Goal: Check status: Check status

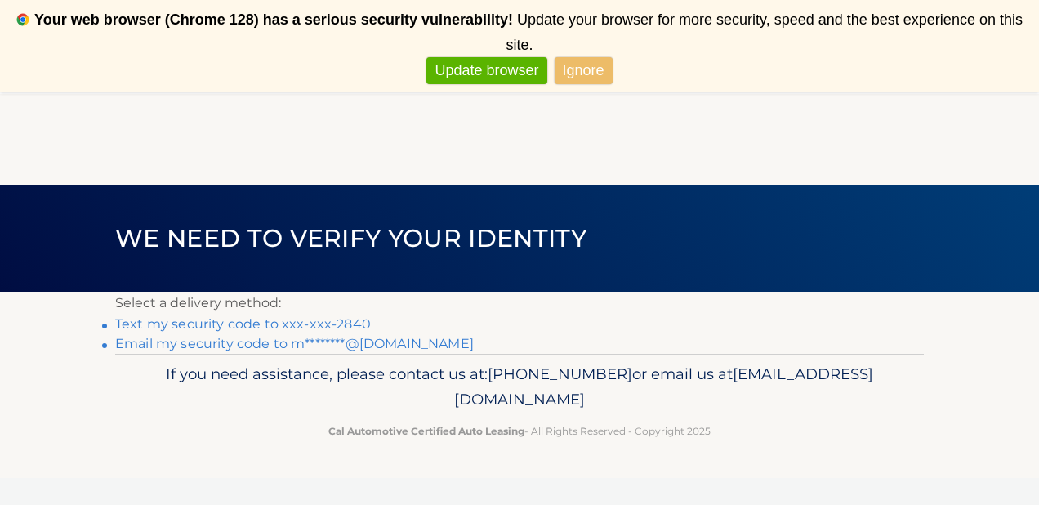
click at [240, 325] on link "Text my security code to xxx-xxx-2840" at bounding box center [243, 324] width 256 height 16
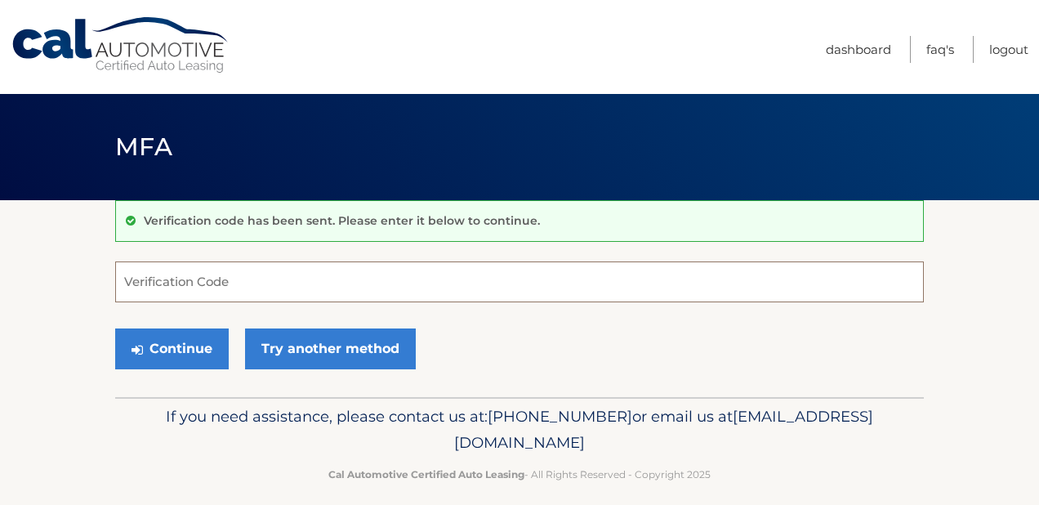
click at [188, 279] on input "Verification Code" at bounding box center [519, 281] width 809 height 41
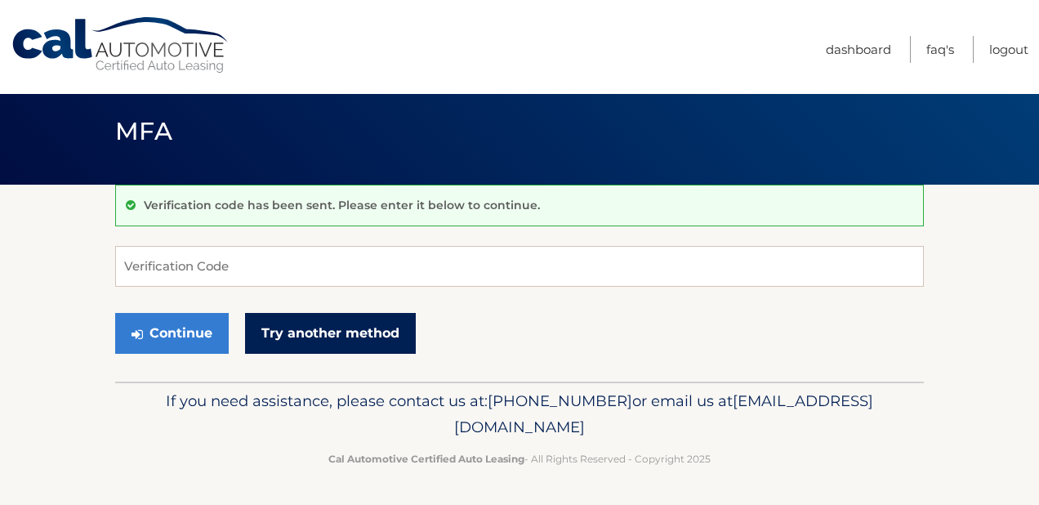
click at [312, 322] on link "Try another method" at bounding box center [330, 333] width 171 height 41
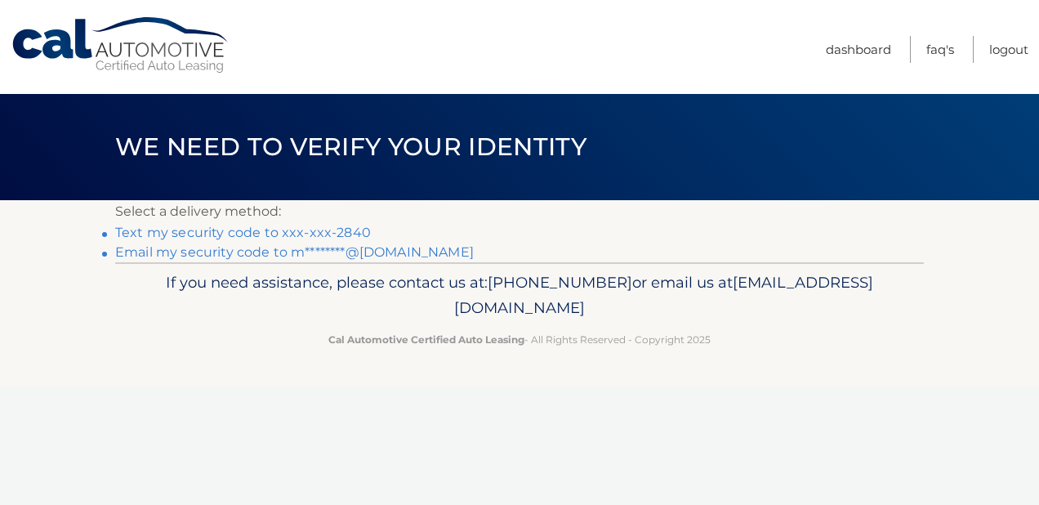
click at [318, 228] on link "Text my security code to xxx-xxx-2840" at bounding box center [243, 233] width 256 height 16
click at [193, 233] on link "Text my security code to xxx-xxx-2840" at bounding box center [243, 233] width 256 height 16
click at [92, 319] on footer "If you need assistance, please contact us at: 609-807-3200 or email us at Custo…" at bounding box center [519, 324] width 1039 height 124
click at [306, 231] on link "Text my security code to xxx-xxx-2840" at bounding box center [243, 233] width 256 height 16
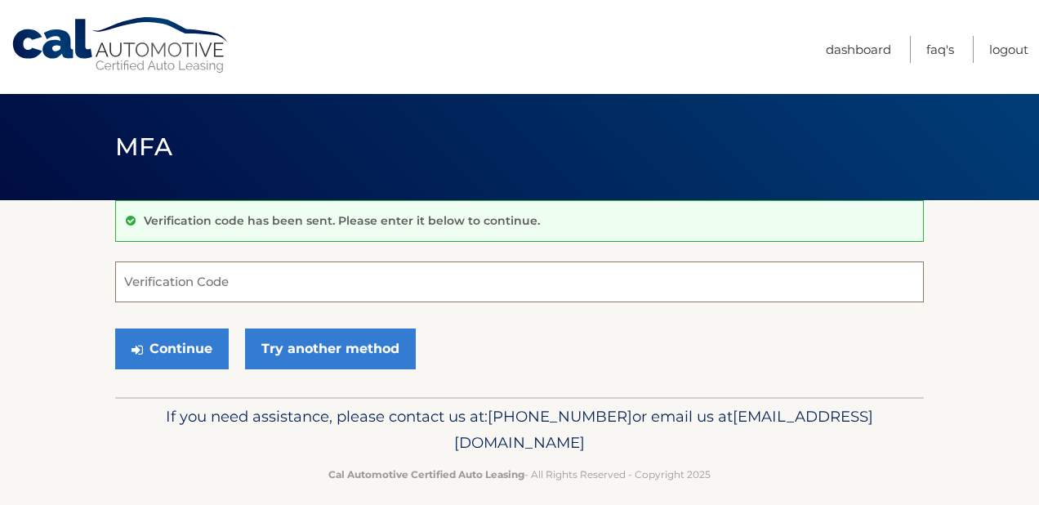
click at [219, 279] on input "Verification Code" at bounding box center [519, 281] width 809 height 41
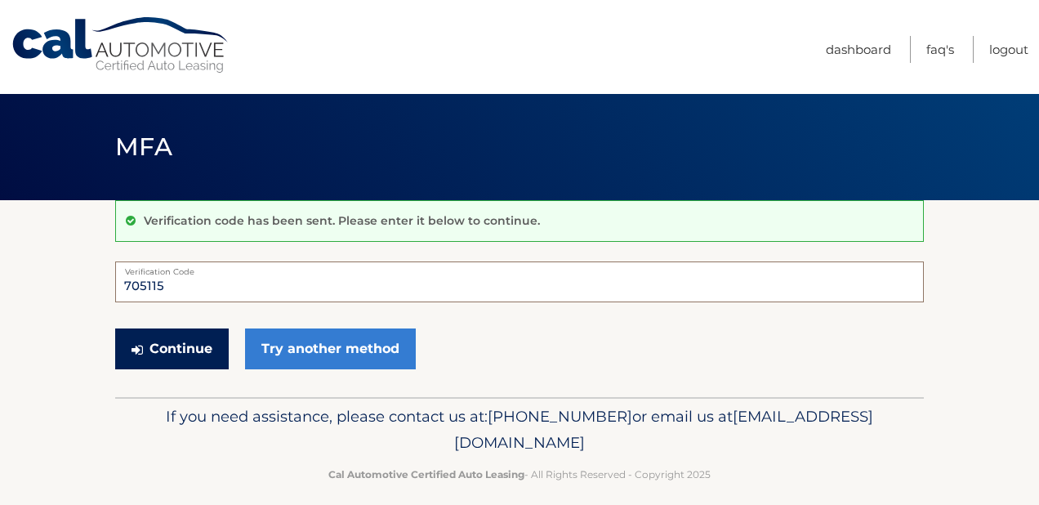
type input "705115"
click at [188, 350] on button "Continue" at bounding box center [172, 348] width 114 height 41
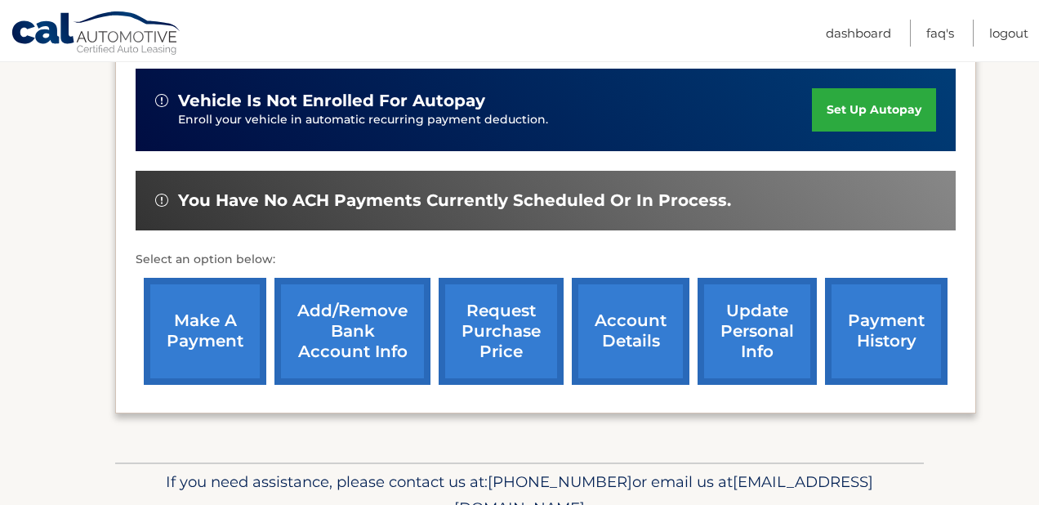
scroll to position [521, 0]
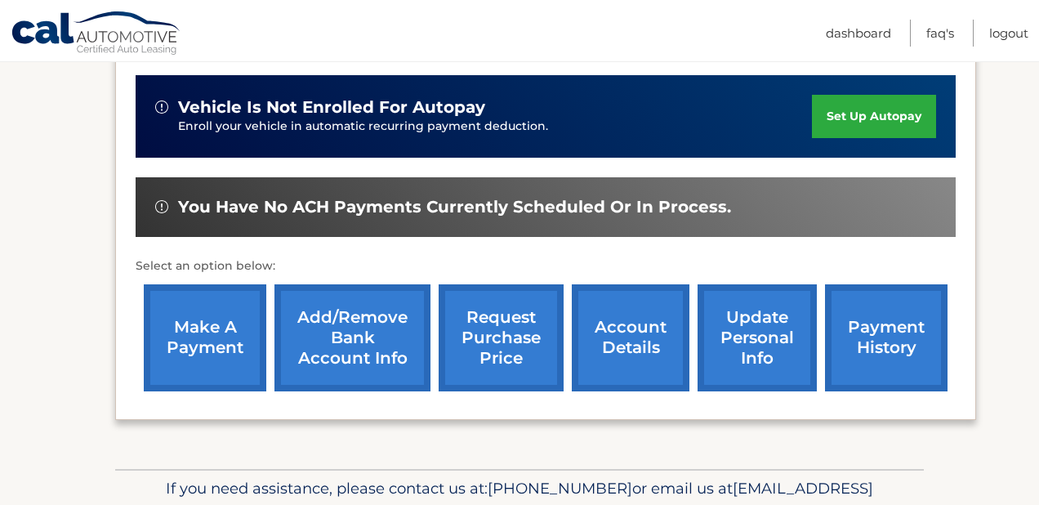
click at [629, 322] on link "account details" at bounding box center [631, 337] width 118 height 107
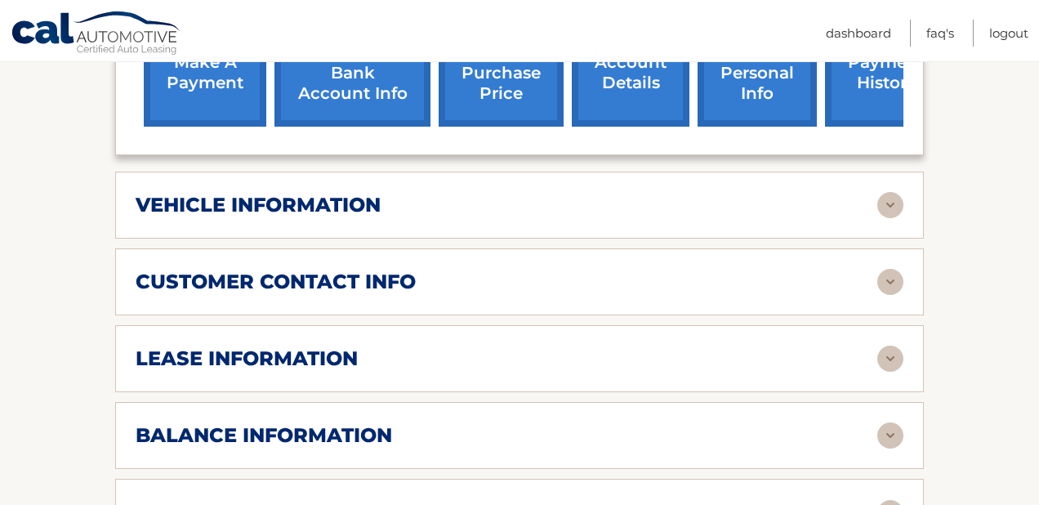
scroll to position [708, 0]
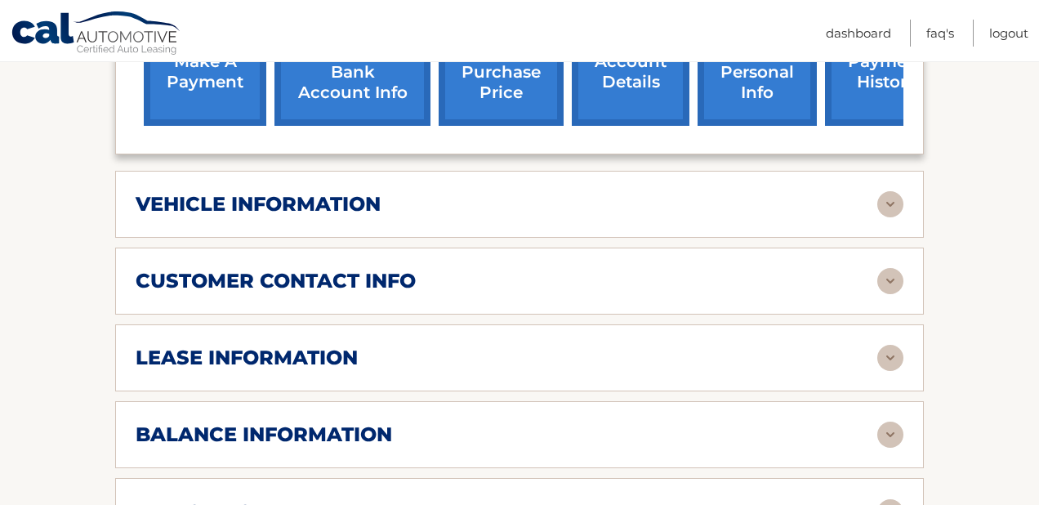
click at [292, 194] on div "vehicle information vehicle Year [DATE] vehicle make Hyundai vehicle model [GEO…" at bounding box center [519, 204] width 809 height 67
click at [350, 192] on h2 "vehicle information" at bounding box center [258, 204] width 245 height 25
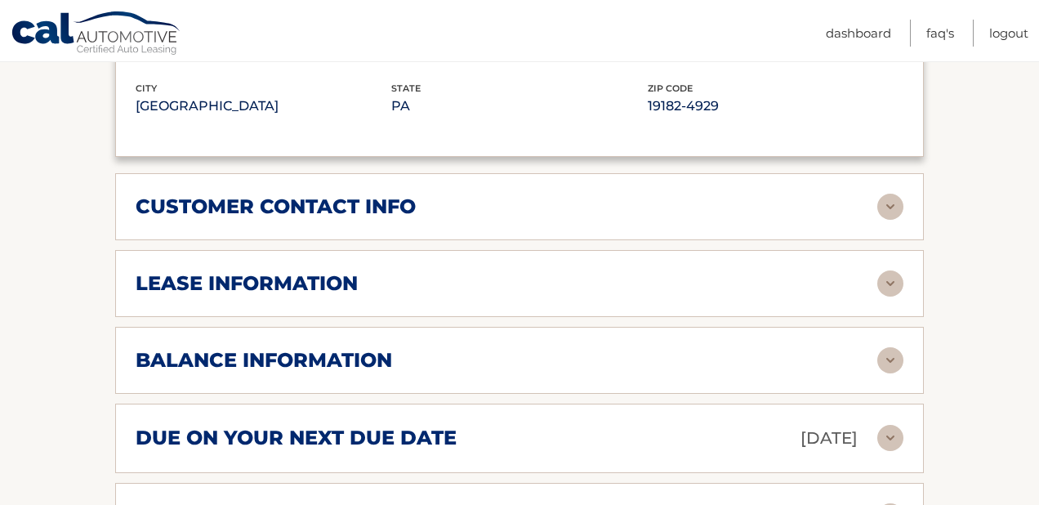
scroll to position [1180, 0]
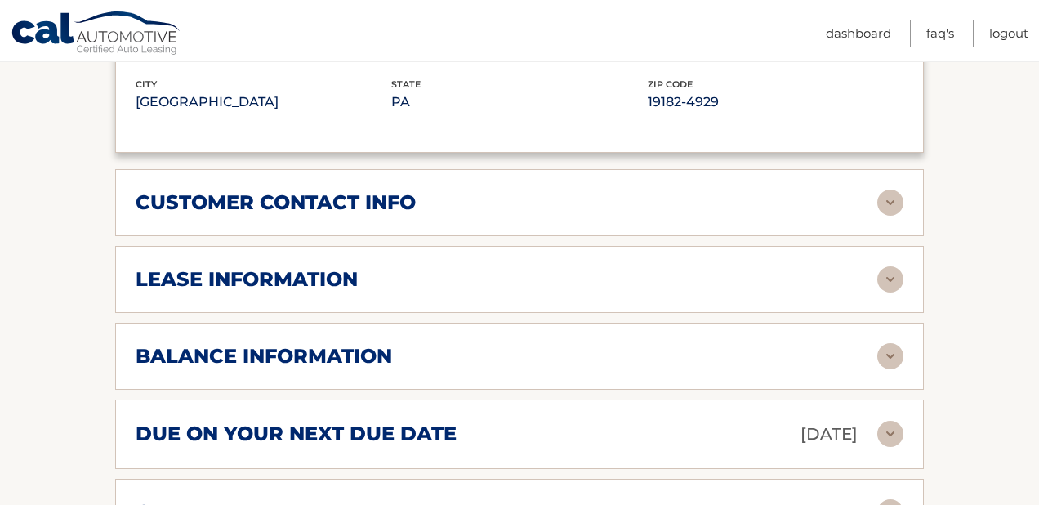
click at [402, 246] on div "lease information Contract Start Date [DATE] Term 39 Maturity Date [DATE] Start…" at bounding box center [519, 279] width 809 height 67
click at [396, 267] on div "lease information" at bounding box center [507, 279] width 742 height 25
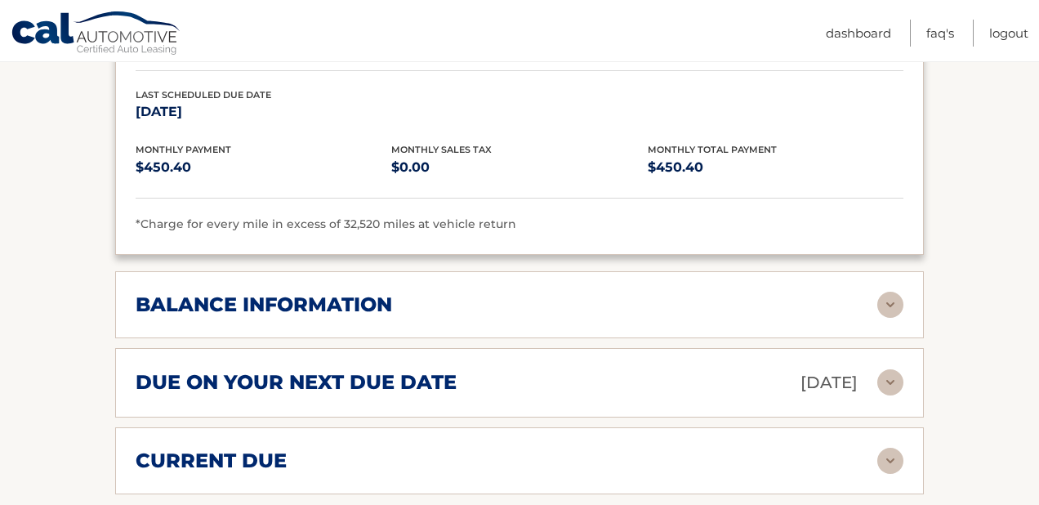
scroll to position [1539, 0]
click at [377, 292] on h2 "balance information" at bounding box center [264, 304] width 257 height 25
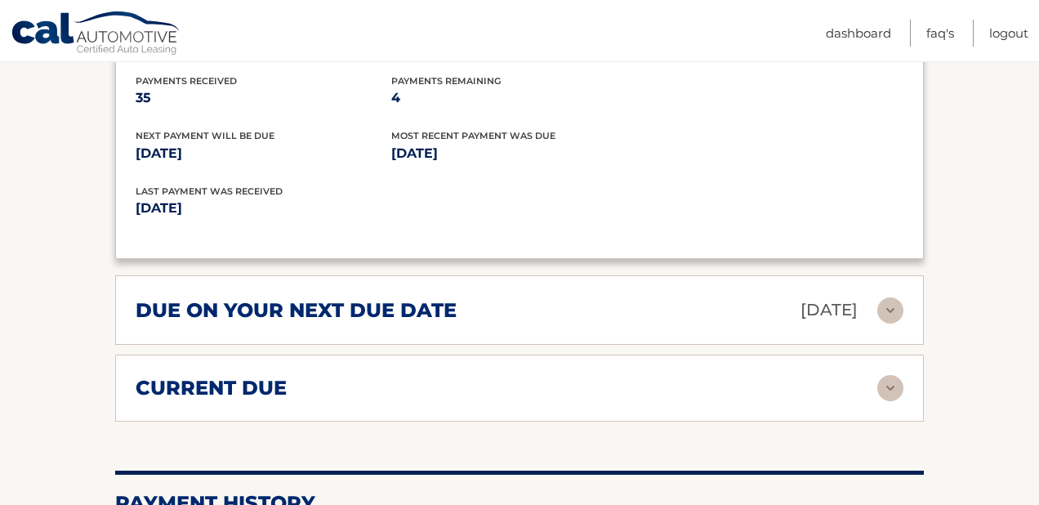
scroll to position [1809, 0]
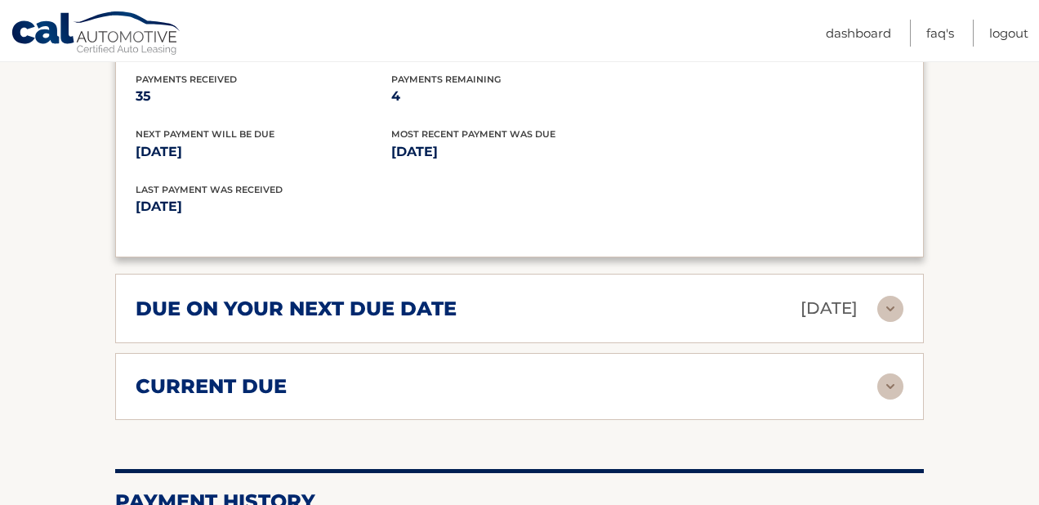
click at [377, 297] on h2 "due on your next due date" at bounding box center [296, 309] width 321 height 25
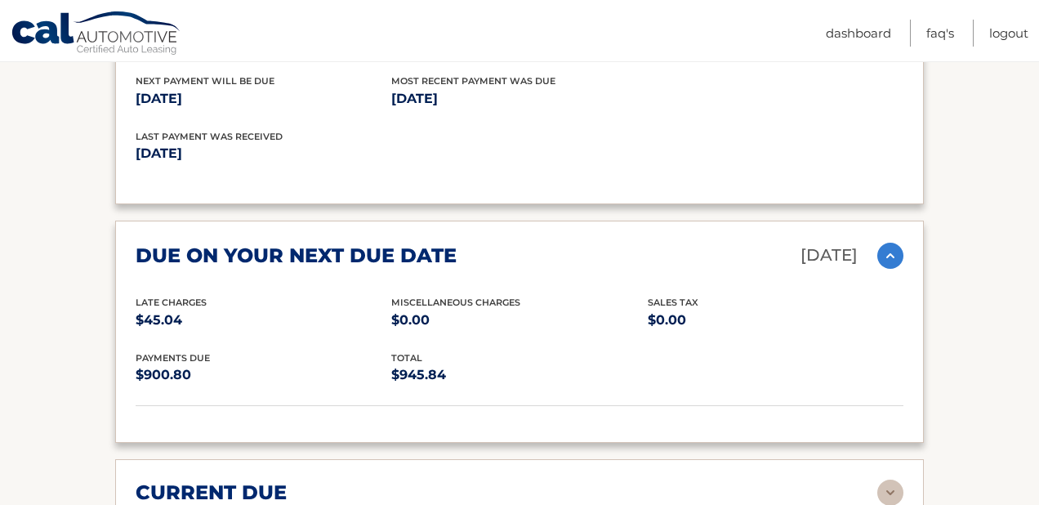
scroll to position [1864, 0]
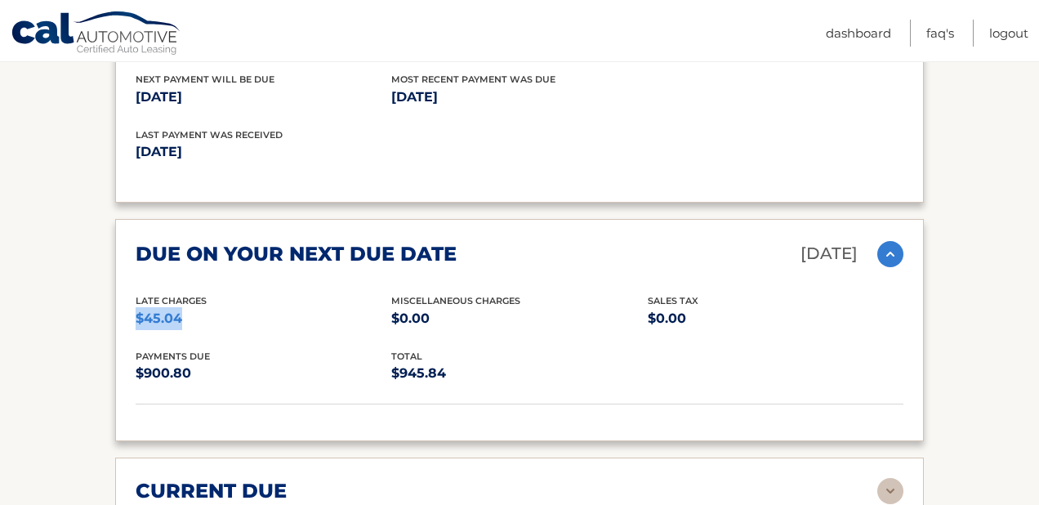
drag, startPoint x: 137, startPoint y: 290, endPoint x: 212, endPoint y: 289, distance: 74.4
click at [212, 307] on p "$45.04" at bounding box center [264, 318] width 256 height 23
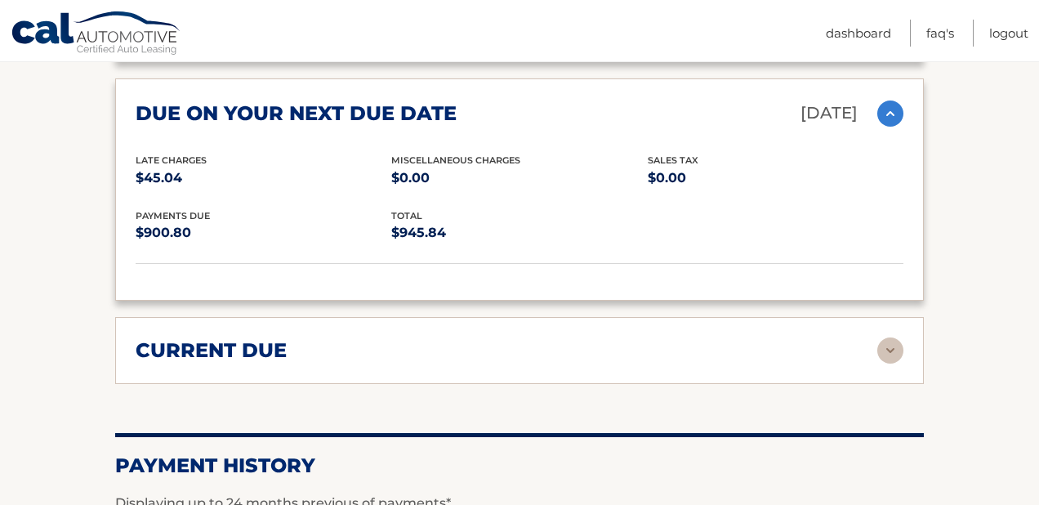
click at [199, 338] on h2 "current due" at bounding box center [211, 350] width 151 height 25
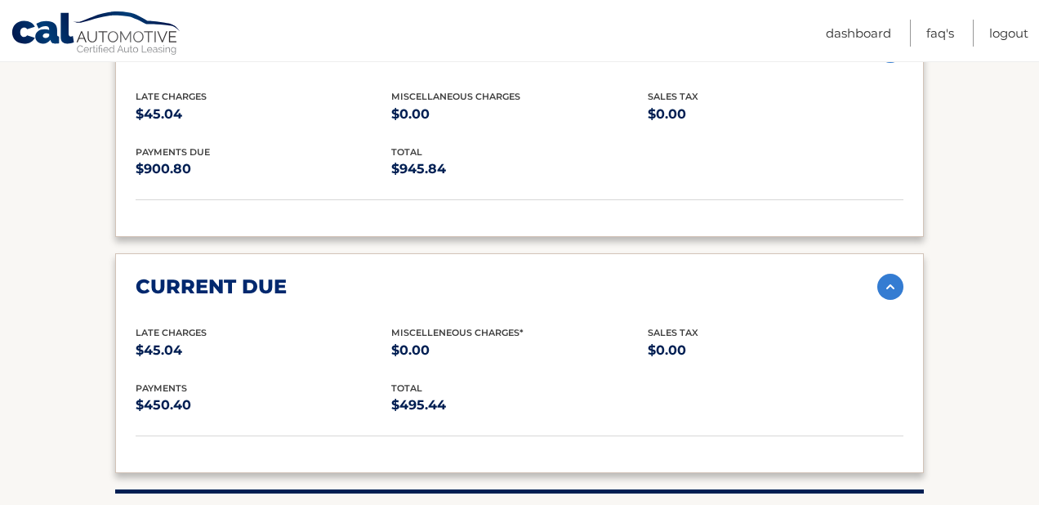
scroll to position [2070, 0]
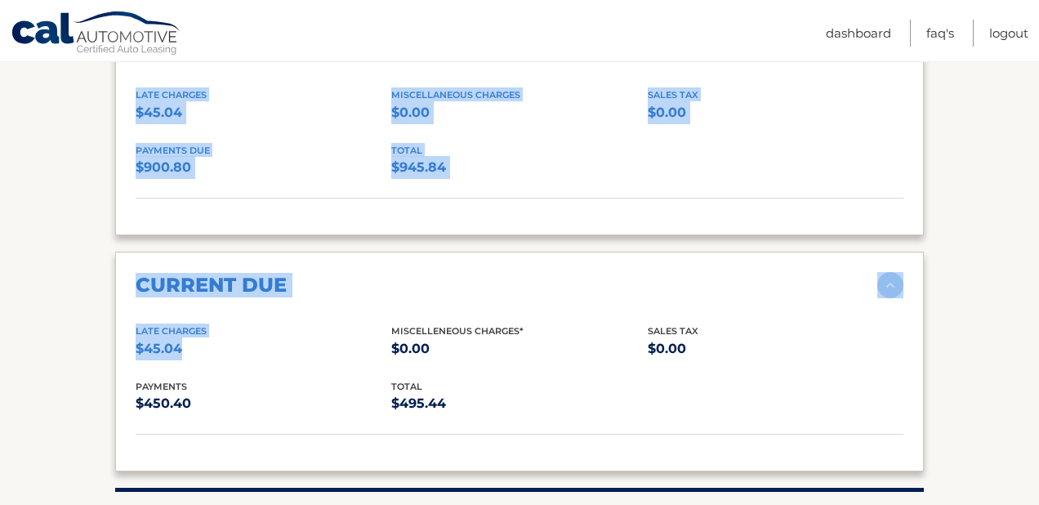
drag, startPoint x: 193, startPoint y: 325, endPoint x: 109, endPoint y: 279, distance: 96.2
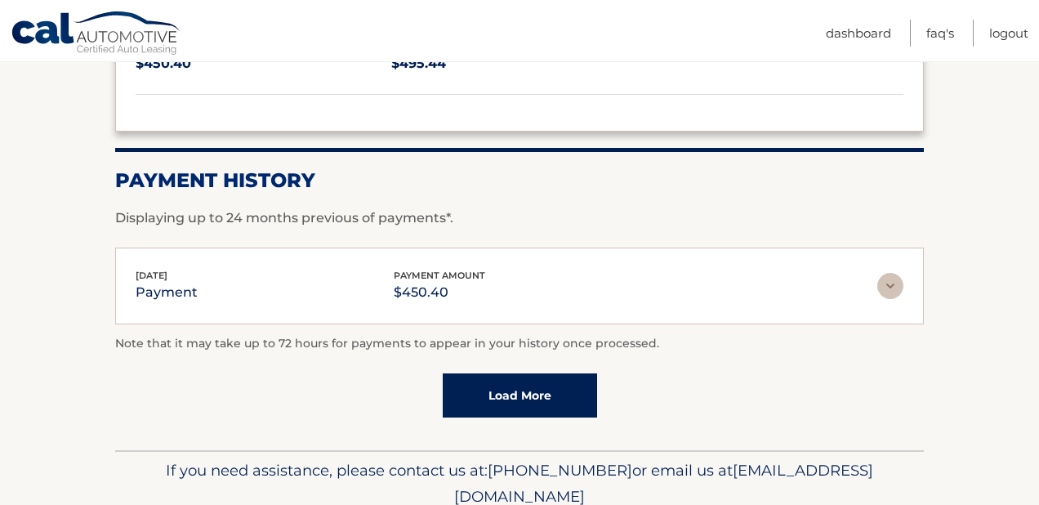
scroll to position [2448, 0]
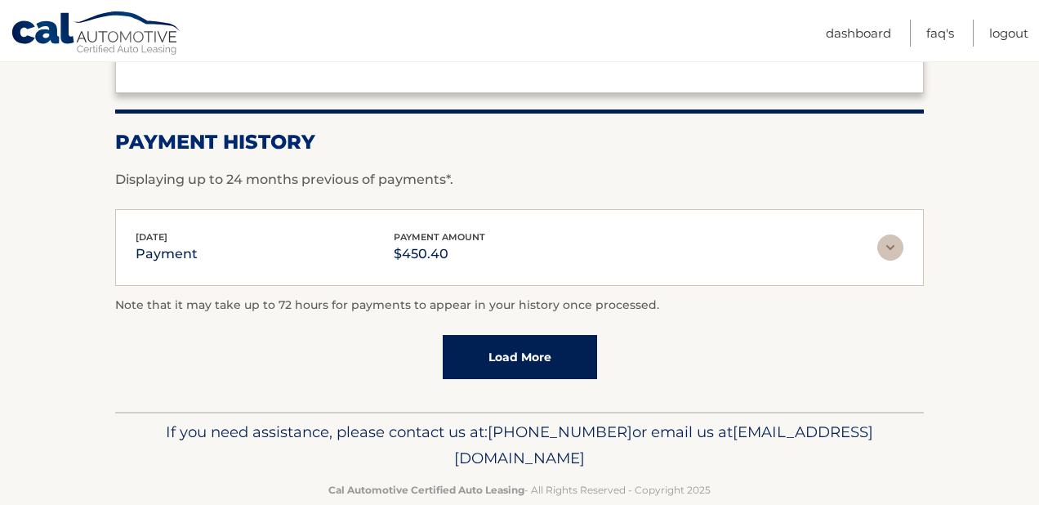
click at [288, 238] on div "[DATE] payment payment amount $450.40 Late Charges $0.00 Miscelleneous Charges*…" at bounding box center [519, 248] width 809 height 78
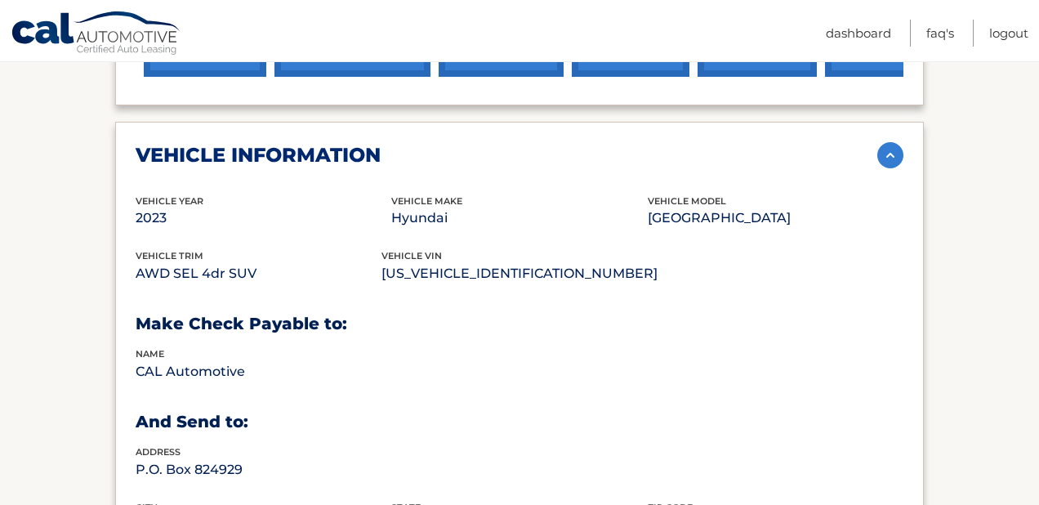
scroll to position [767, 0]
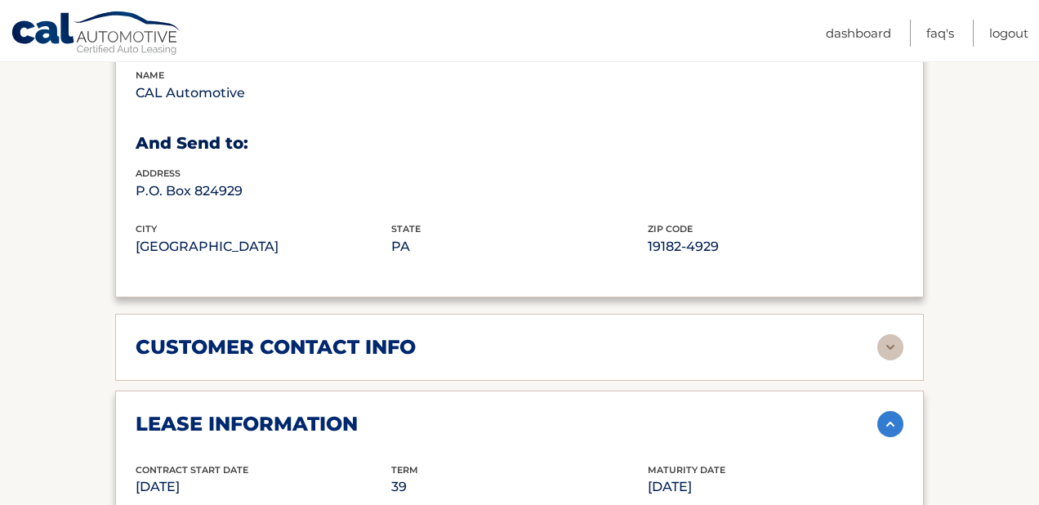
click at [621, 335] on div "customer contact info" at bounding box center [507, 347] width 742 height 25
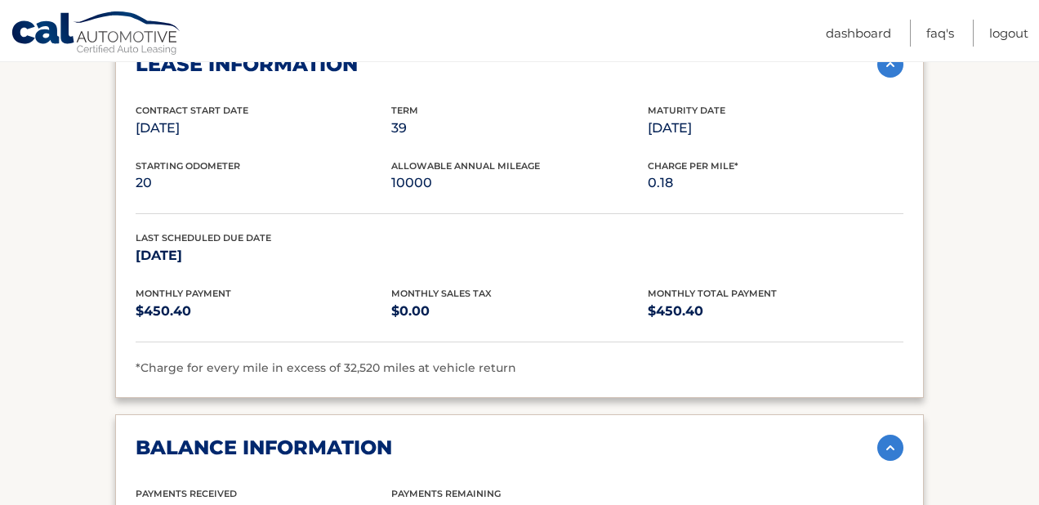
scroll to position [1715, 0]
drag, startPoint x: 374, startPoint y: 253, endPoint x: 502, endPoint y: 364, distance: 169.7
click at [502, 364] on div "lease information Contract Start Date [DATE] Term 39 Maturity Date [DATE] Start…" at bounding box center [519, 215] width 809 height 367
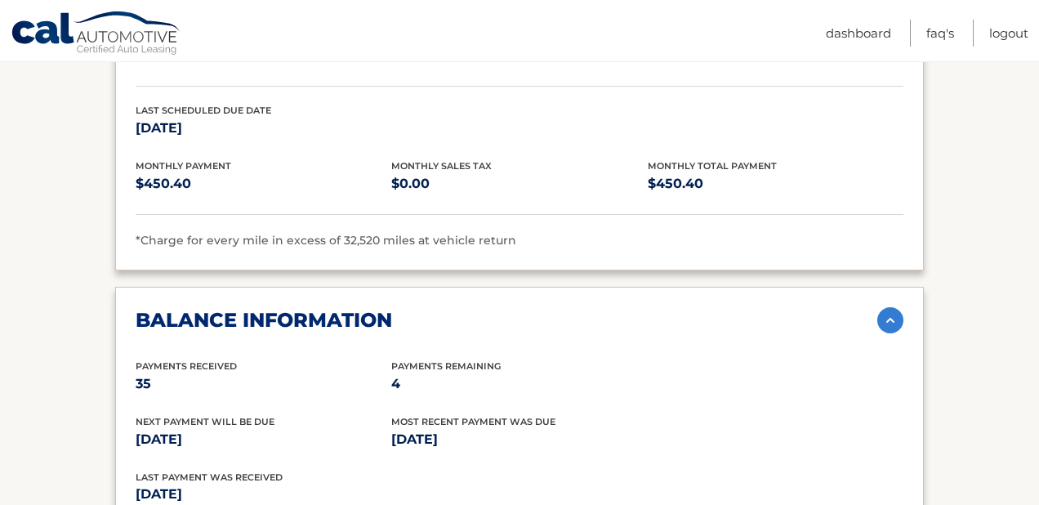
scroll to position [1842, 0]
